Goal: Task Accomplishment & Management: Manage account settings

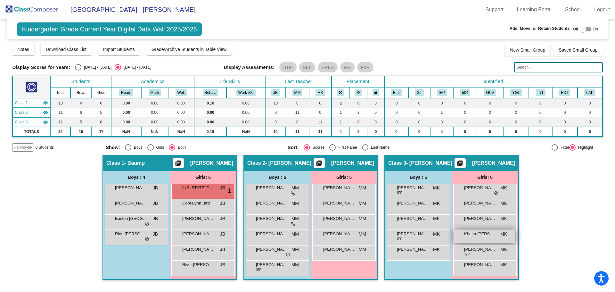
click at [486, 238] on div "Kheira Moses George MK lock do_not_disturb_alt" at bounding box center [484, 236] width 61 height 13
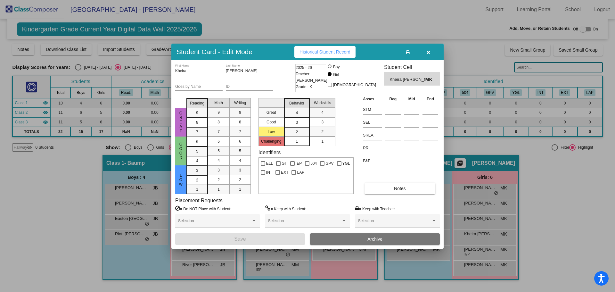
click at [431, 54] on button "button" at bounding box center [428, 52] width 20 height 12
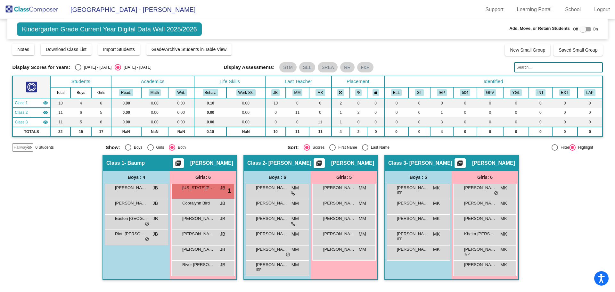
drag, startPoint x: 399, startPoint y: 27, endPoint x: 405, endPoint y: 15, distance: 13.7
click at [406, 18] on app-root "[GEOGRAPHIC_DATA] - [PERSON_NAME] Support Learning Portal School Logout home Ho…" at bounding box center [307, 146] width 615 height 292
